Goal: Find specific page/section: Find specific page/section

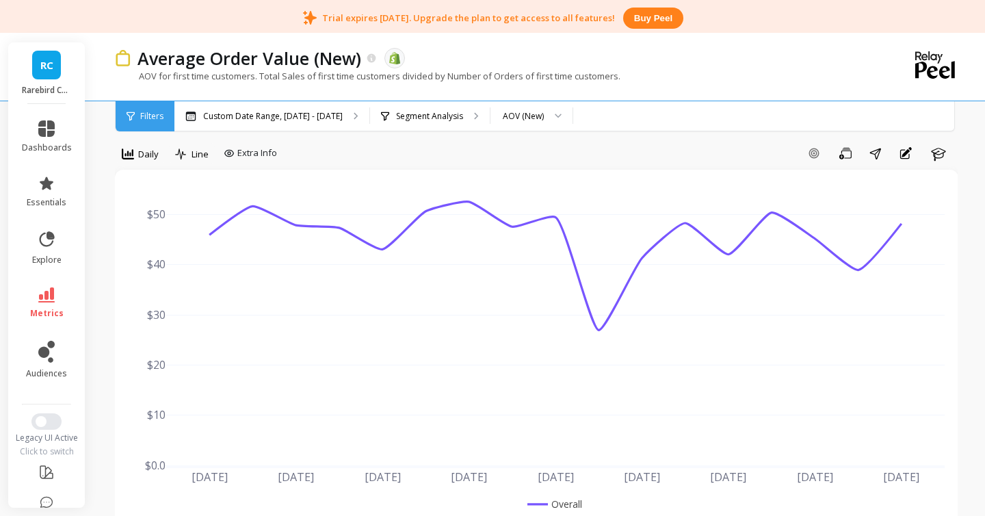
click at [44, 70] on span "RC" at bounding box center [46, 65] width 13 height 16
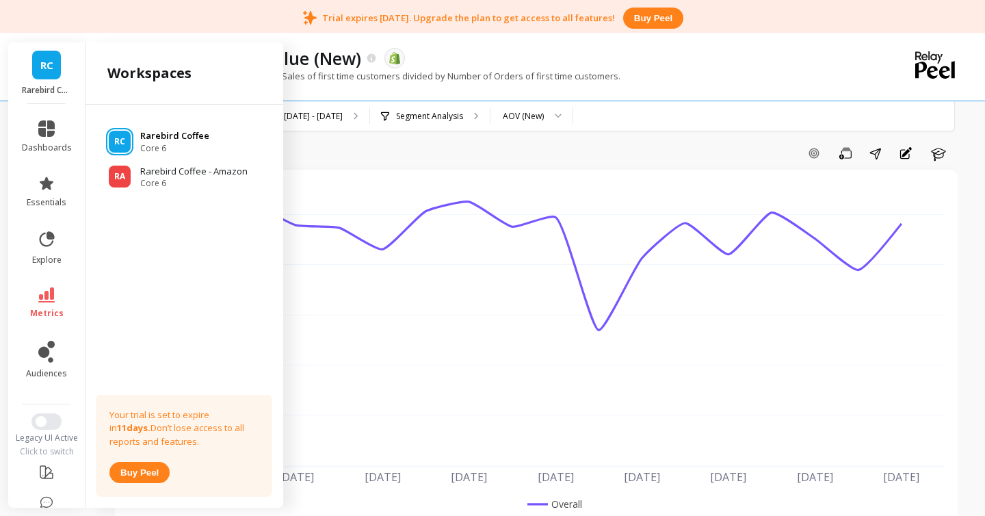
click at [178, 142] on p "Rarebird Coffee" at bounding box center [174, 136] width 69 height 14
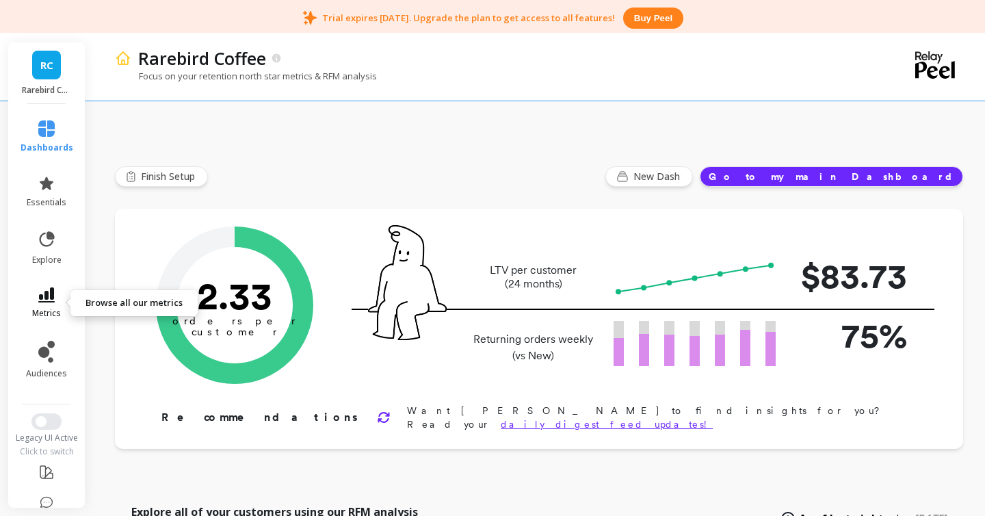
click at [49, 300] on icon at bounding box center [46, 294] width 16 height 15
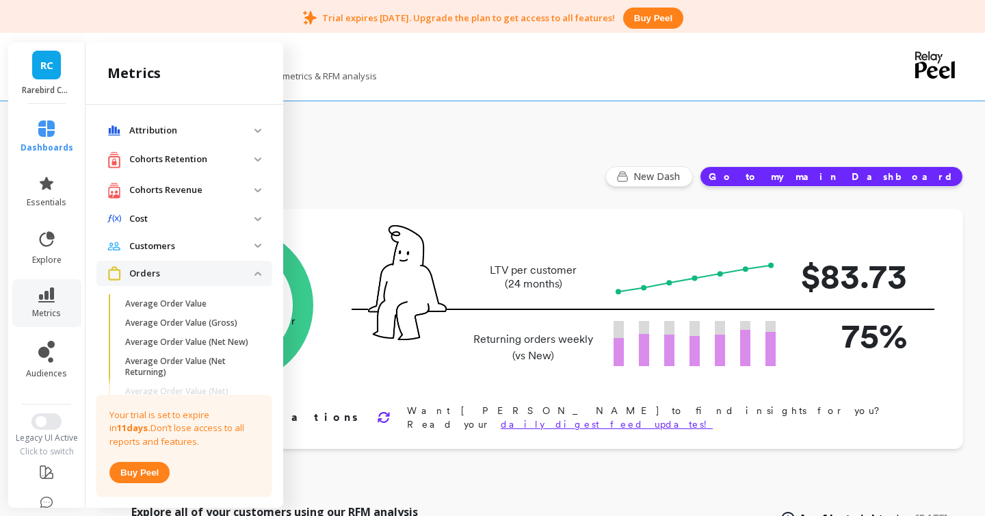
click at [185, 155] on p "Cohorts Retention" at bounding box center [191, 159] width 125 height 14
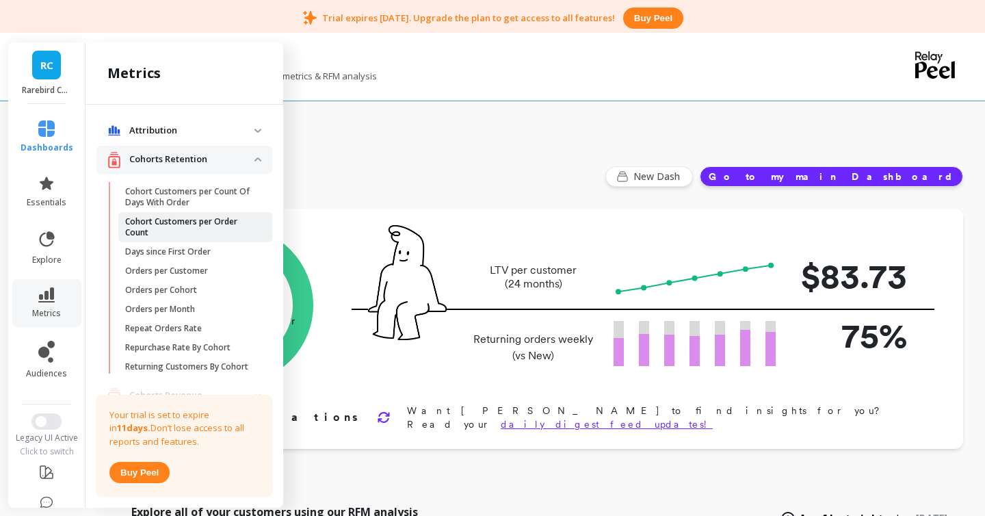
click at [175, 225] on p "Cohort Customers per Order Count" at bounding box center [190, 227] width 131 height 22
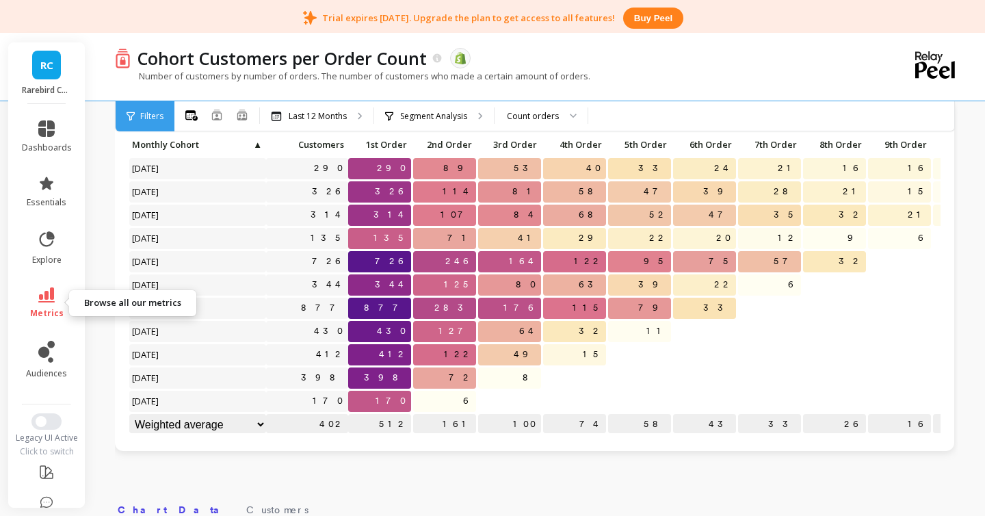
click at [51, 304] on link "metrics" at bounding box center [47, 302] width 50 height 31
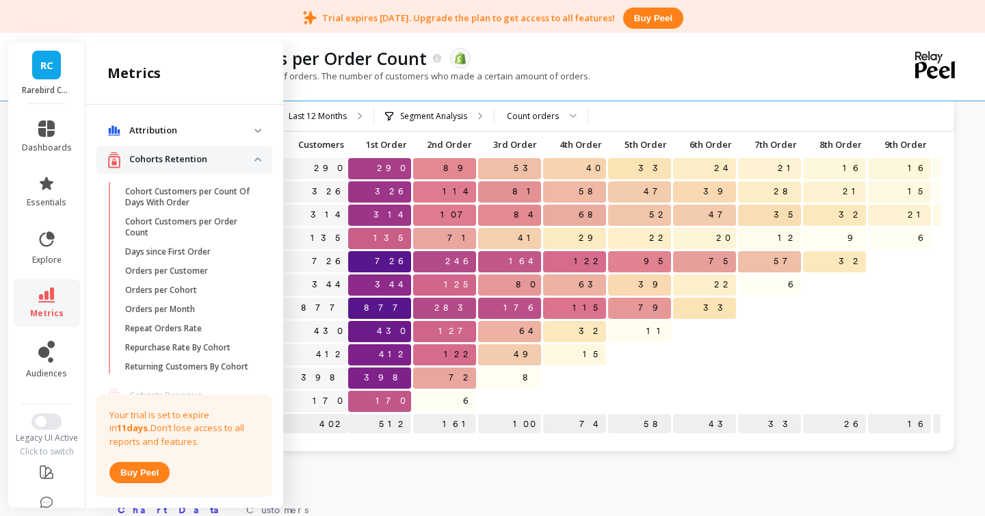
click at [254, 163] on retention "Cohorts Retention" at bounding box center [184, 160] width 176 height 28
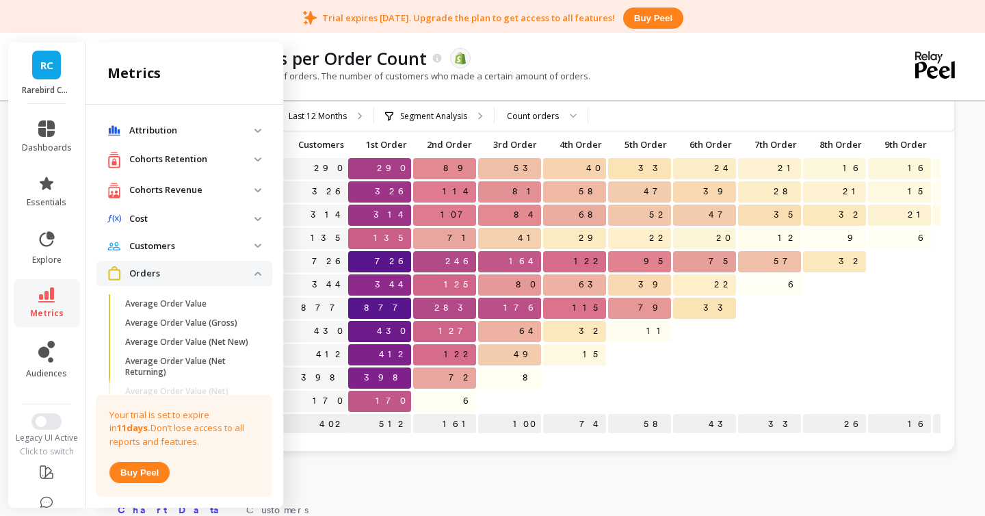
click at [261, 273] on img at bounding box center [257, 273] width 7 height 4
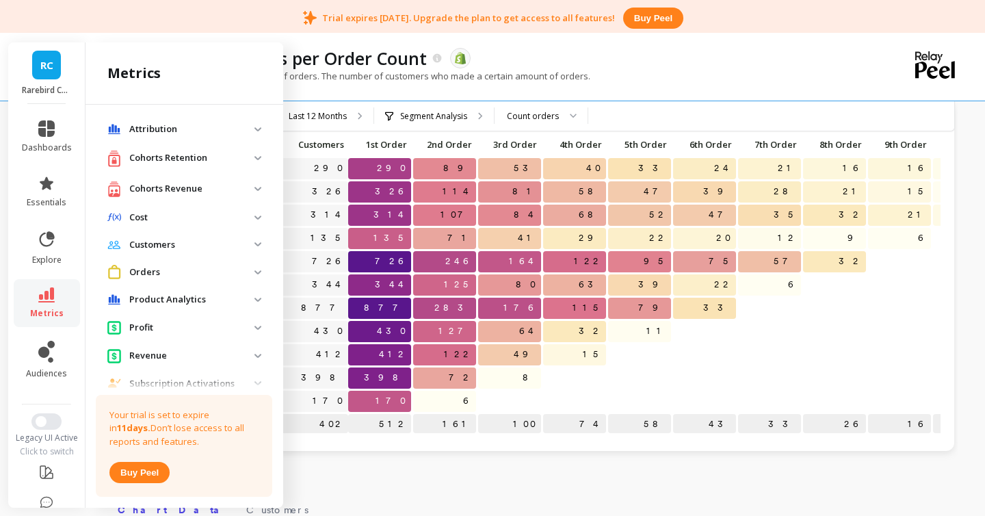
scroll to position [3, 0]
click at [170, 159] on p "Cohorts Retention" at bounding box center [191, 157] width 125 height 14
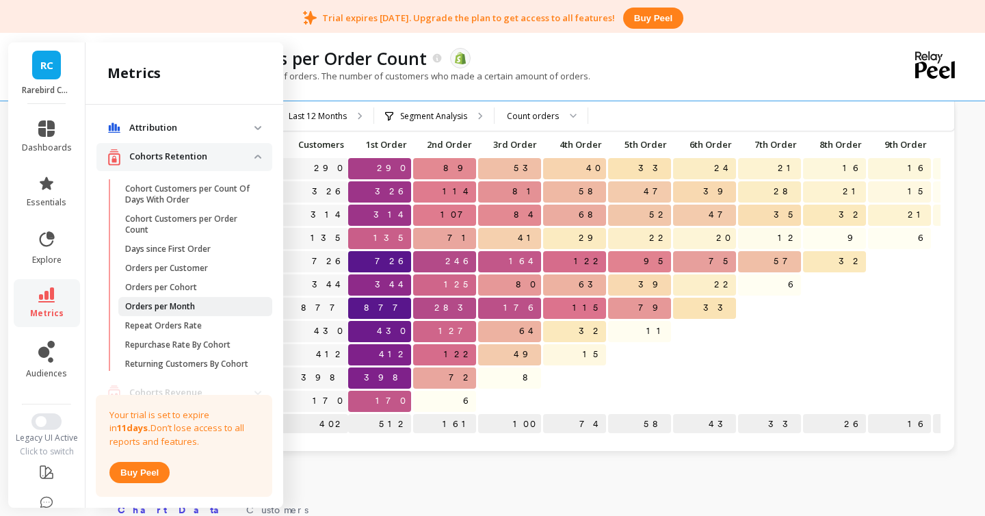
scroll to position [29, 0]
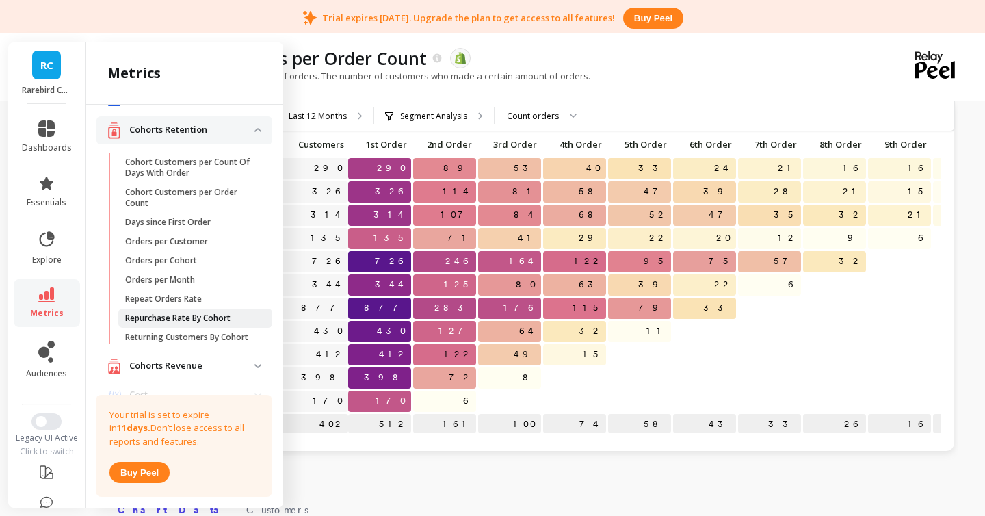
click at [162, 321] on p "Repurchase Rate By Cohort" at bounding box center [177, 318] width 105 height 11
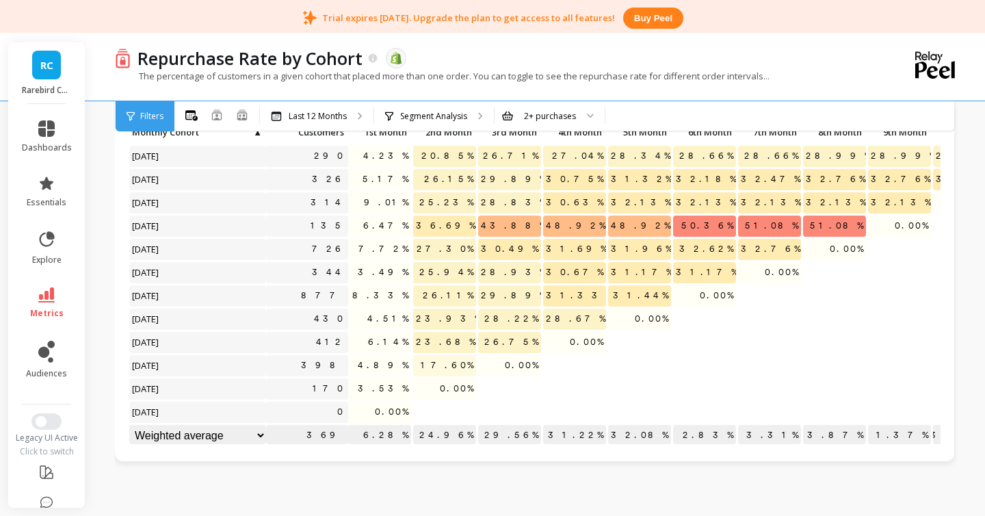
scroll to position [111, 0]
